Goal: Connect with others: Connect with others

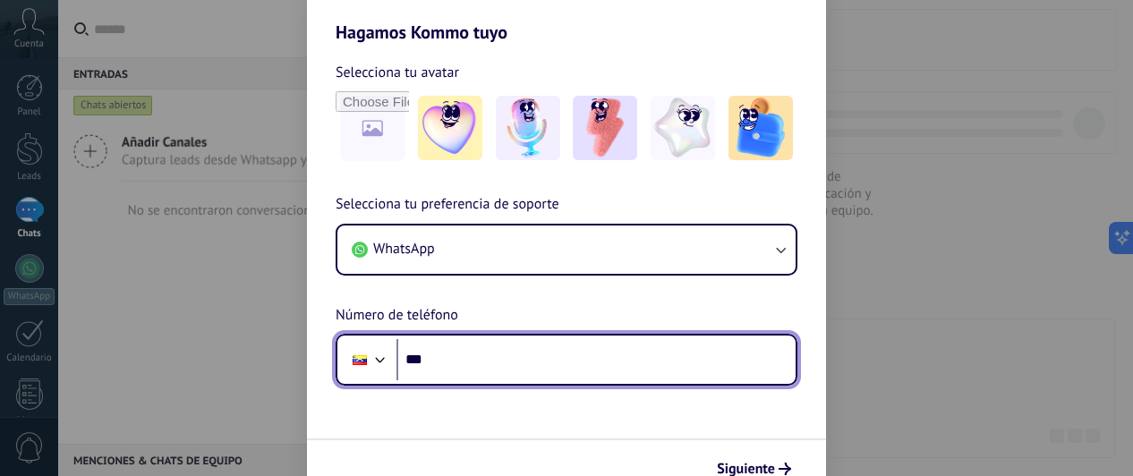
click at [534, 373] on input "***" at bounding box center [596, 359] width 399 height 41
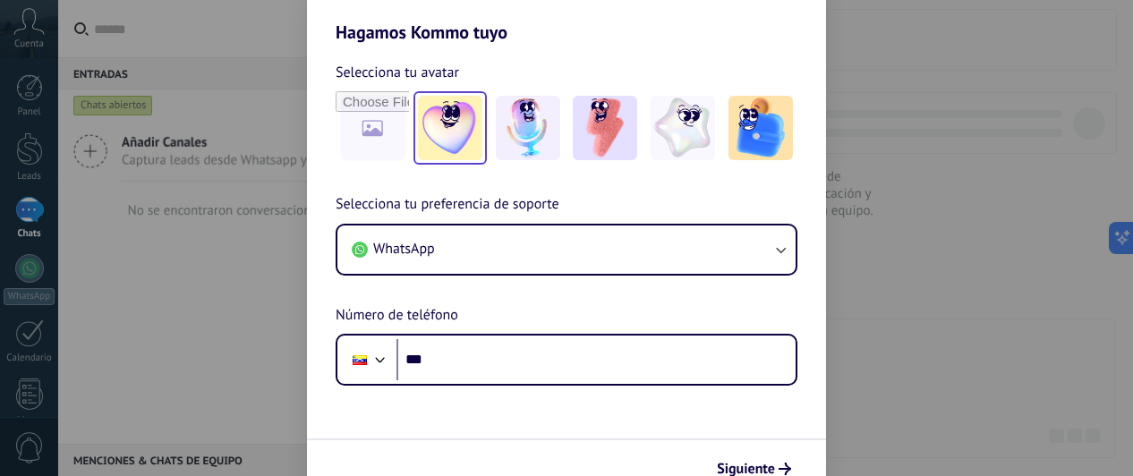
click at [442, 133] on img at bounding box center [450, 128] width 64 height 64
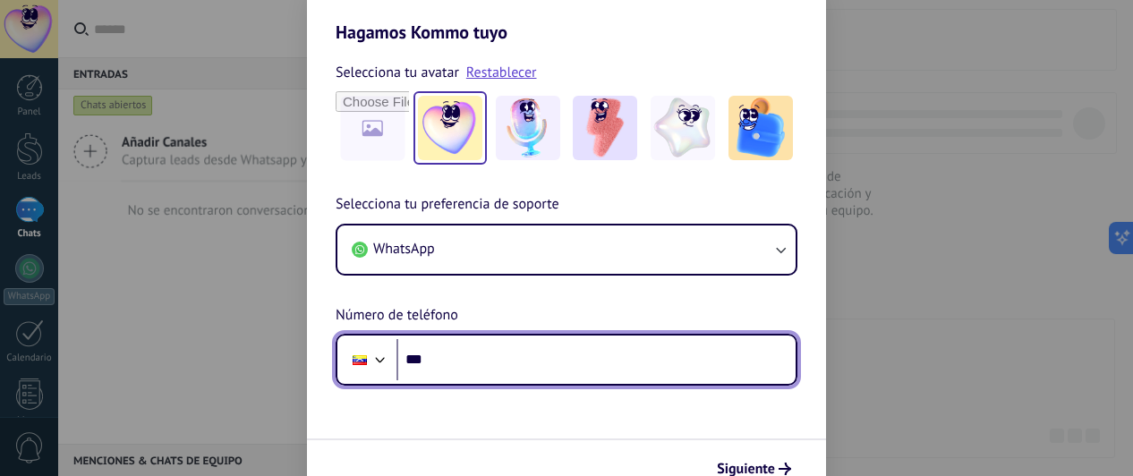
click at [621, 379] on input "***" at bounding box center [596, 359] width 399 height 41
type input "**********"
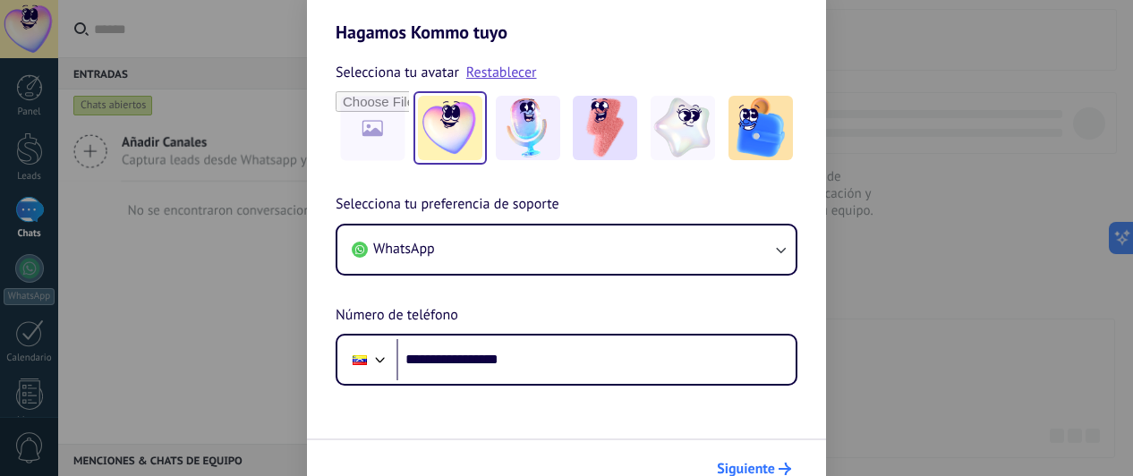
click at [752, 463] on span "Siguiente" at bounding box center [746, 469] width 58 height 13
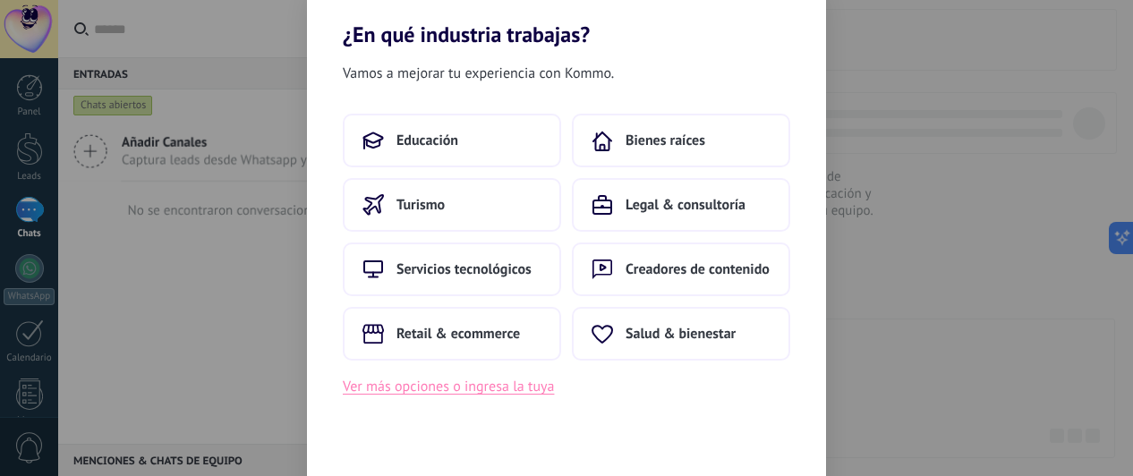
click at [462, 389] on button "Ver más opciones o ingresa la tuya" at bounding box center [448, 386] width 211 height 23
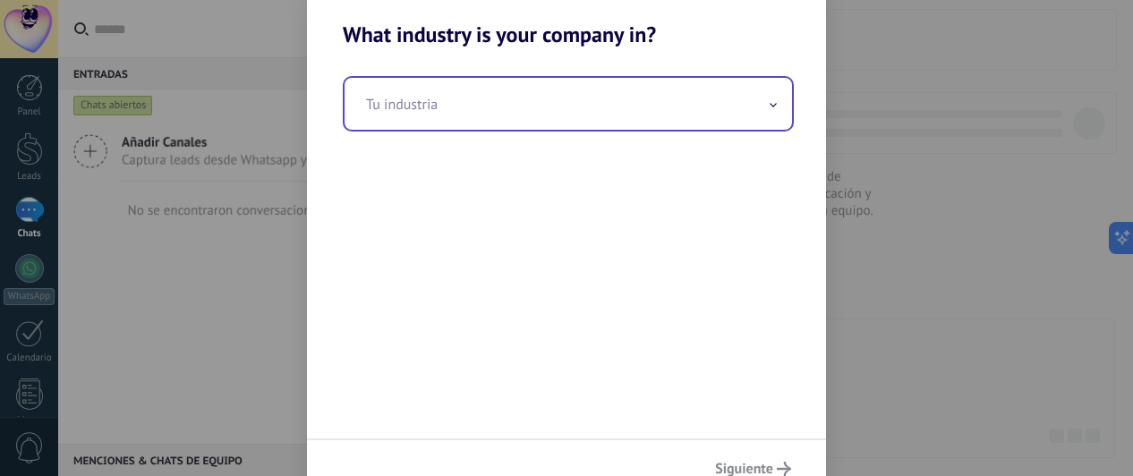
click at [541, 118] on input "text" at bounding box center [569, 104] width 448 height 52
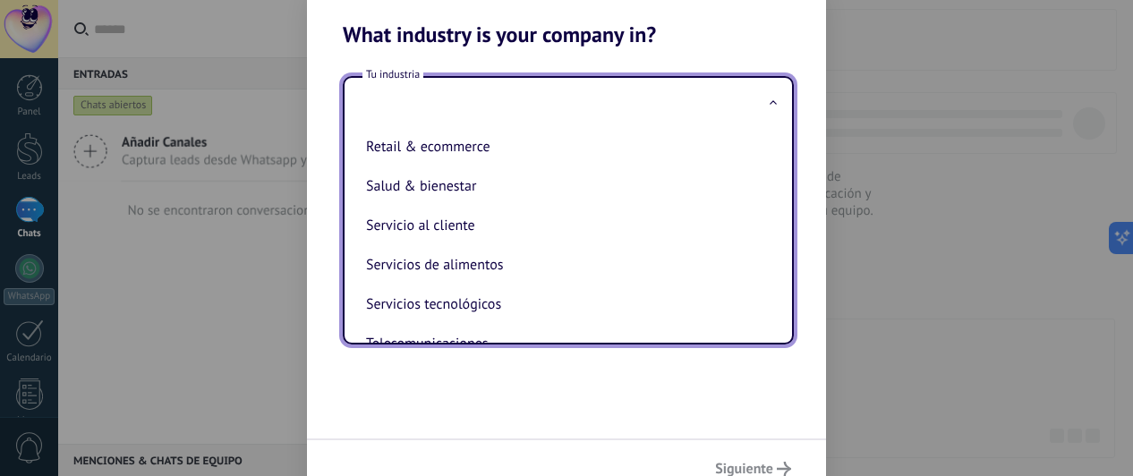
scroll to position [367, 0]
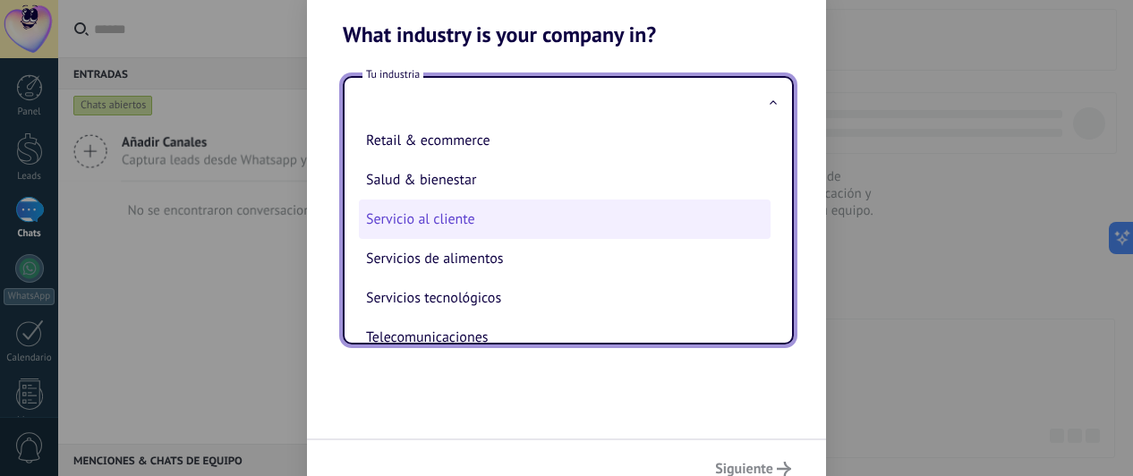
click at [492, 234] on li "Servicio al cliente" at bounding box center [565, 219] width 412 height 39
type input "**********"
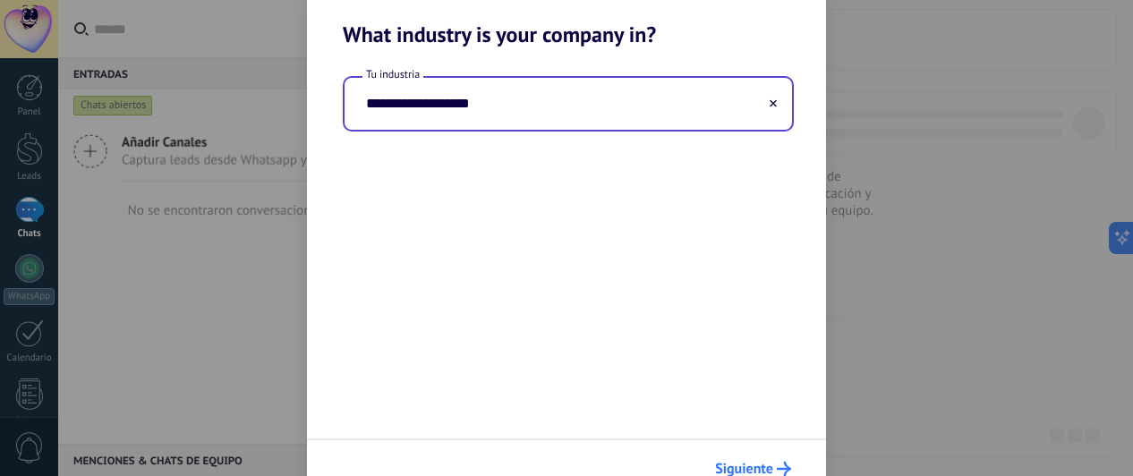
click at [757, 463] on span "Siguiente" at bounding box center [744, 469] width 58 height 13
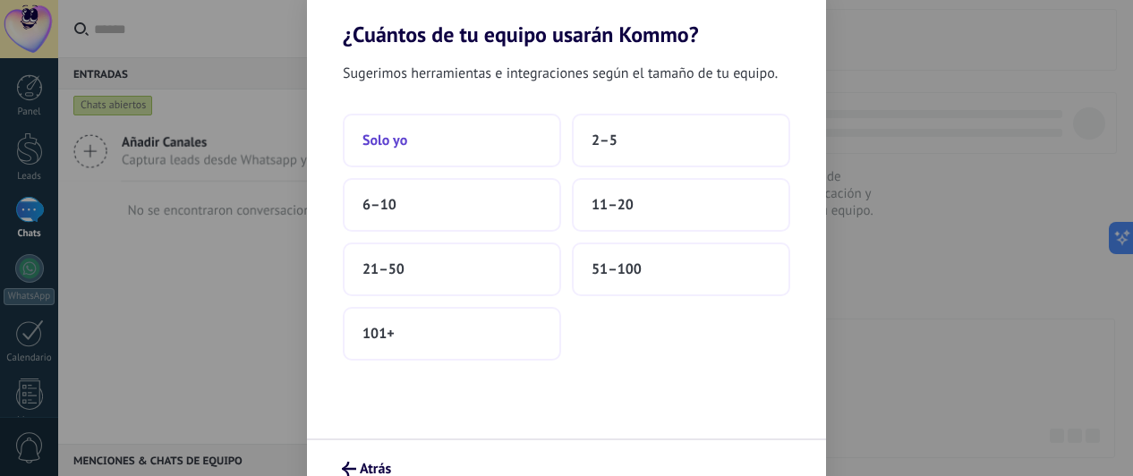
click at [519, 138] on button "Solo yo" at bounding box center [452, 141] width 218 height 54
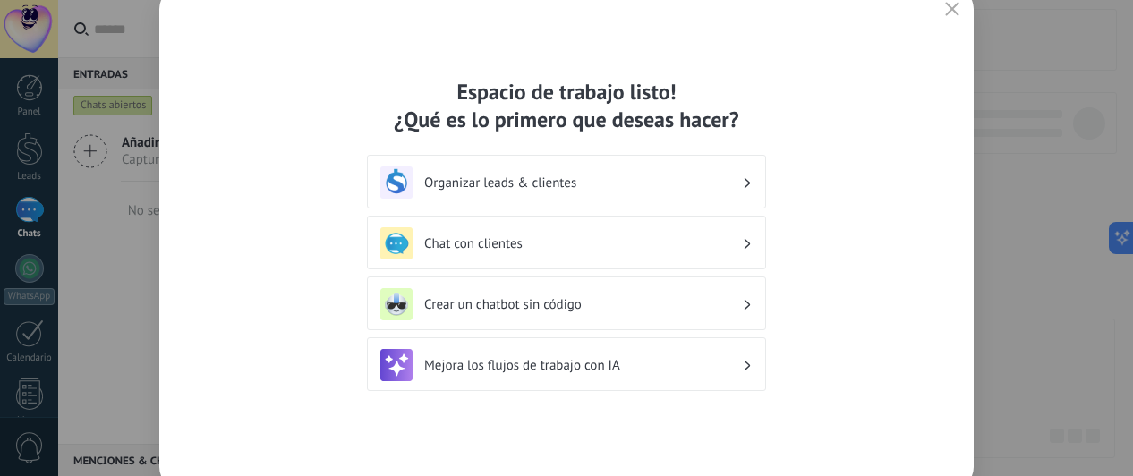
click at [643, 243] on h3 "Chat con clientes" at bounding box center [583, 243] width 318 height 17
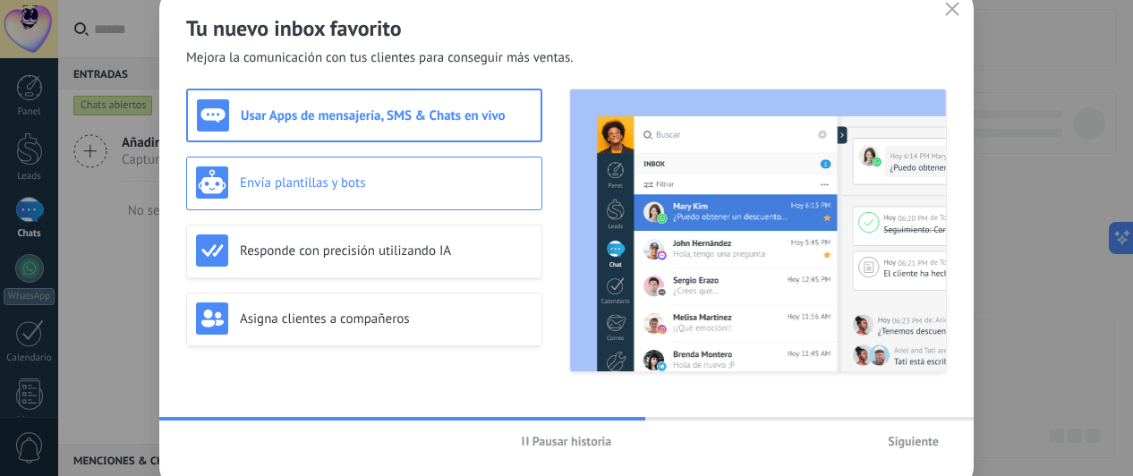
click at [388, 172] on div "Envía plantillas y bots" at bounding box center [364, 183] width 337 height 32
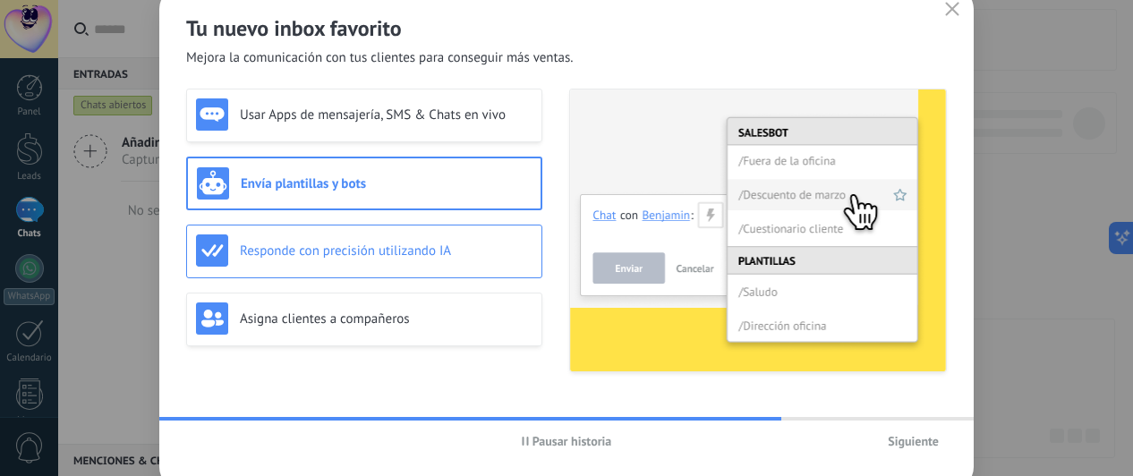
click at [399, 239] on div "Responde con precisión utilizando IA" at bounding box center [364, 251] width 337 height 32
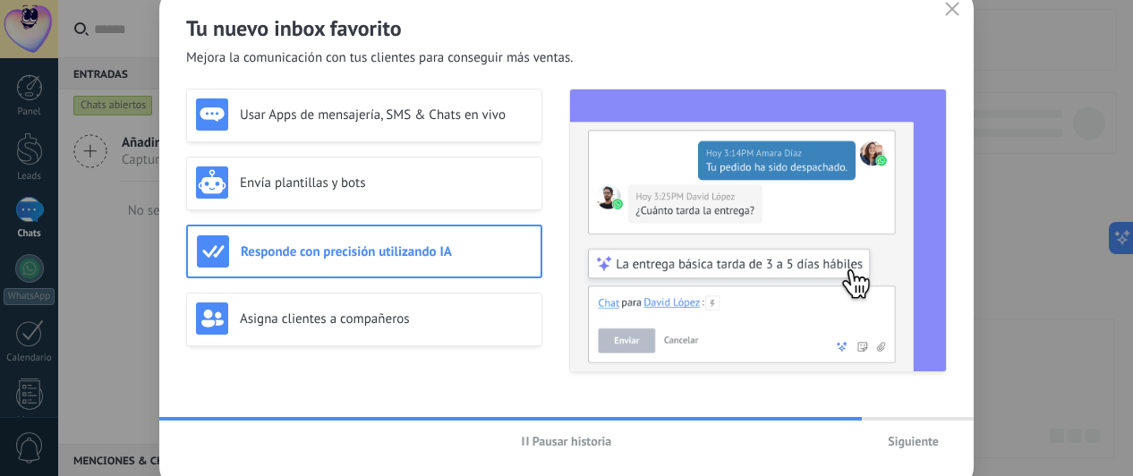
click at [402, 285] on div "Usar Apps de mensajería, SMS & Chats en vivo Envía plantillas y bots Responde c…" at bounding box center [364, 231] width 356 height 284
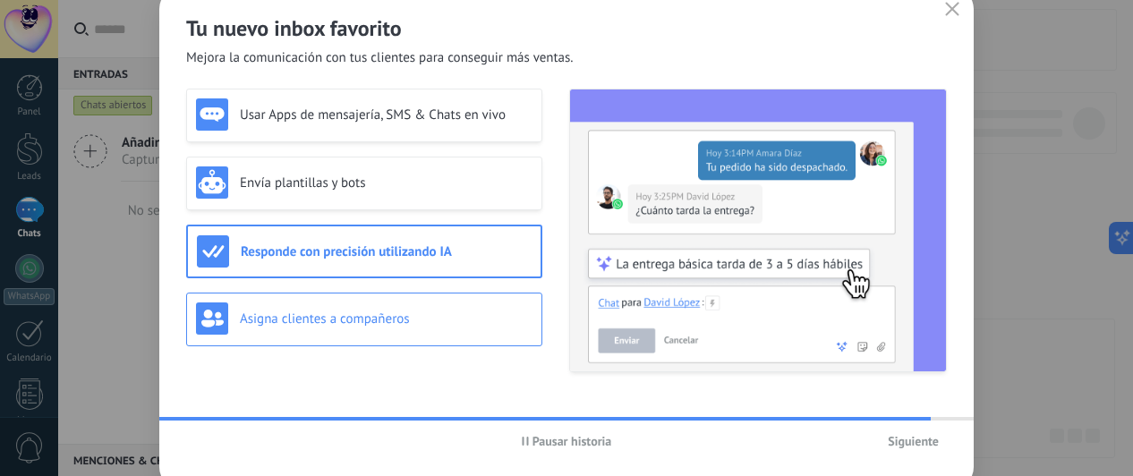
click at [407, 316] on h3 "Asigna clientes a compañeros" at bounding box center [386, 319] width 293 height 17
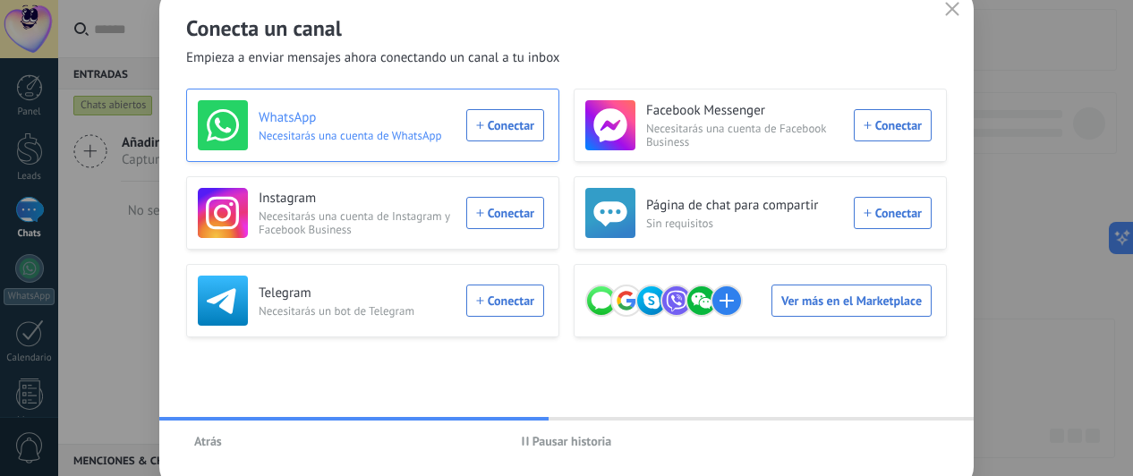
click at [516, 121] on div "WhatsApp Necesitarás una cuenta de WhatsApp Conectar" at bounding box center [371, 125] width 346 height 50
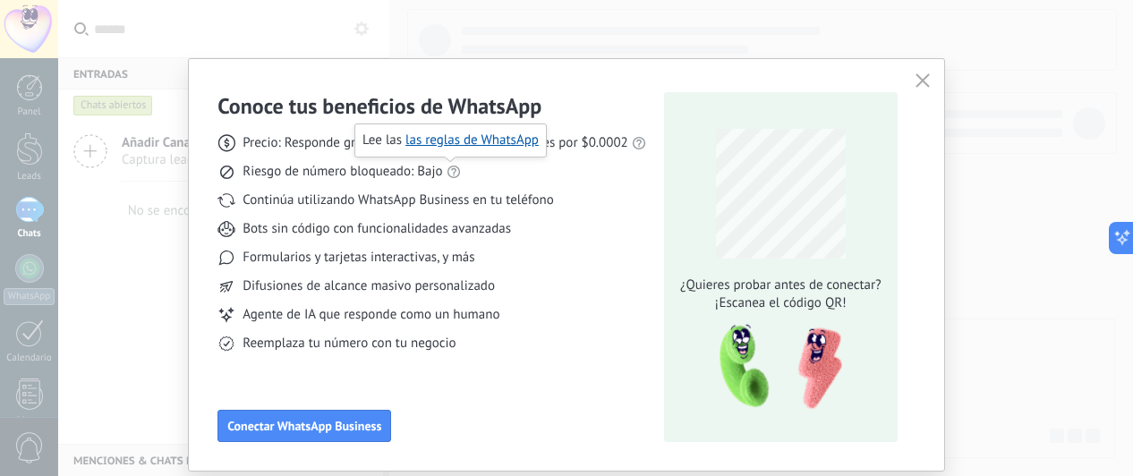
click at [453, 170] on use at bounding box center [453, 172] width 13 height 13
click at [464, 141] on link "las reglas de WhatsApp" at bounding box center [472, 140] width 133 height 17
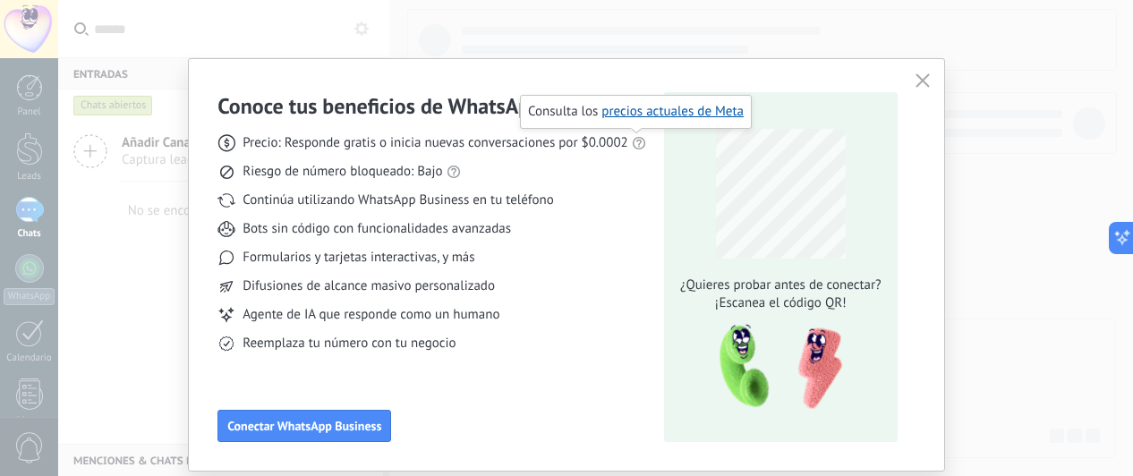
click at [634, 141] on use at bounding box center [639, 143] width 13 height 13
click at [653, 115] on link "precios actuales de Meta" at bounding box center [673, 111] width 142 height 17
